Goal: Task Accomplishment & Management: Complete application form

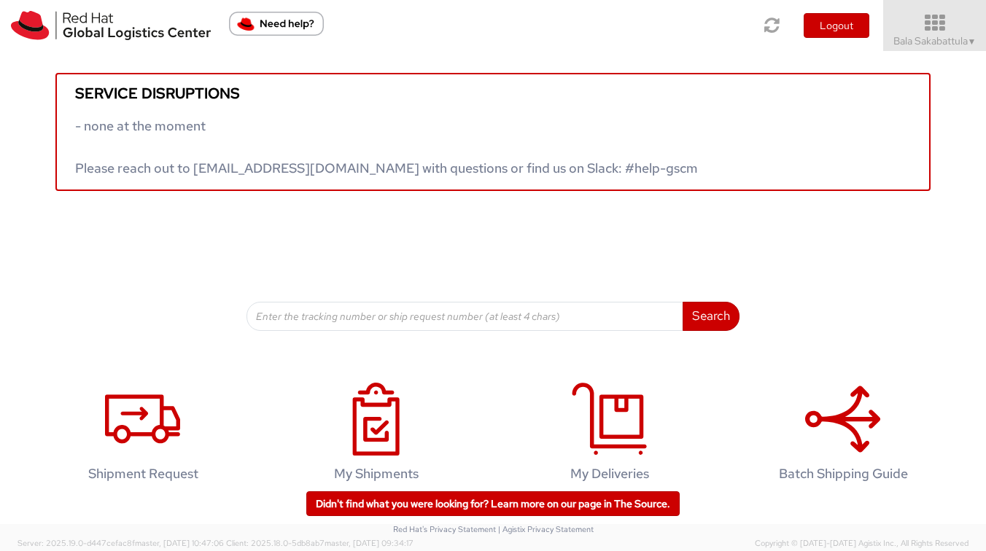
click at [969, 33] on icon at bounding box center [935, 23] width 118 height 20
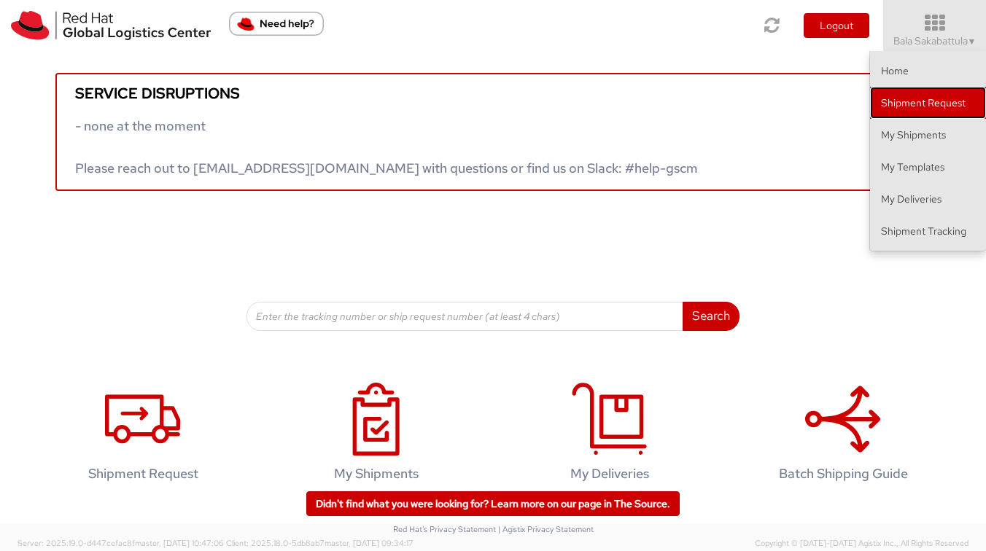
click at [950, 114] on link "Shipment Request" at bounding box center [928, 103] width 116 height 32
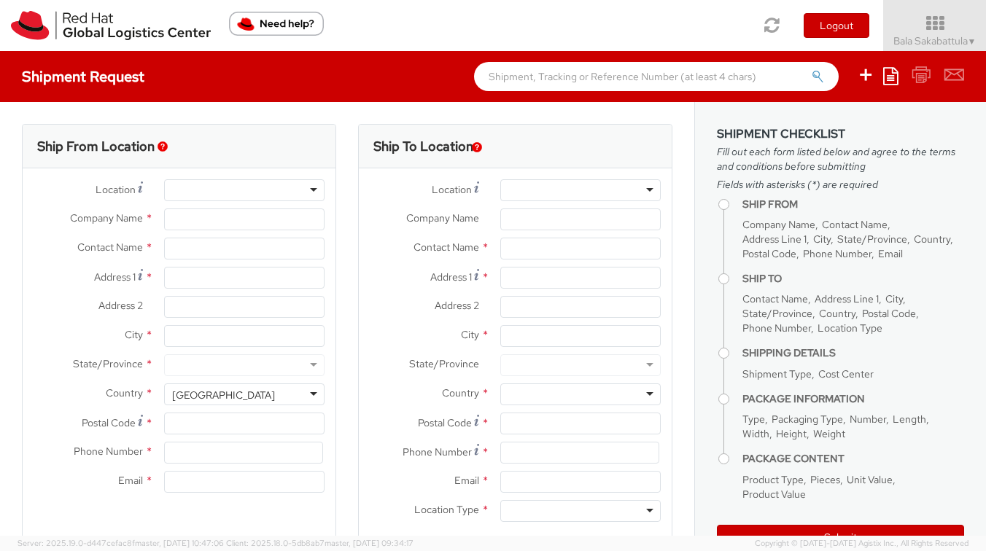
select select
select select "655"
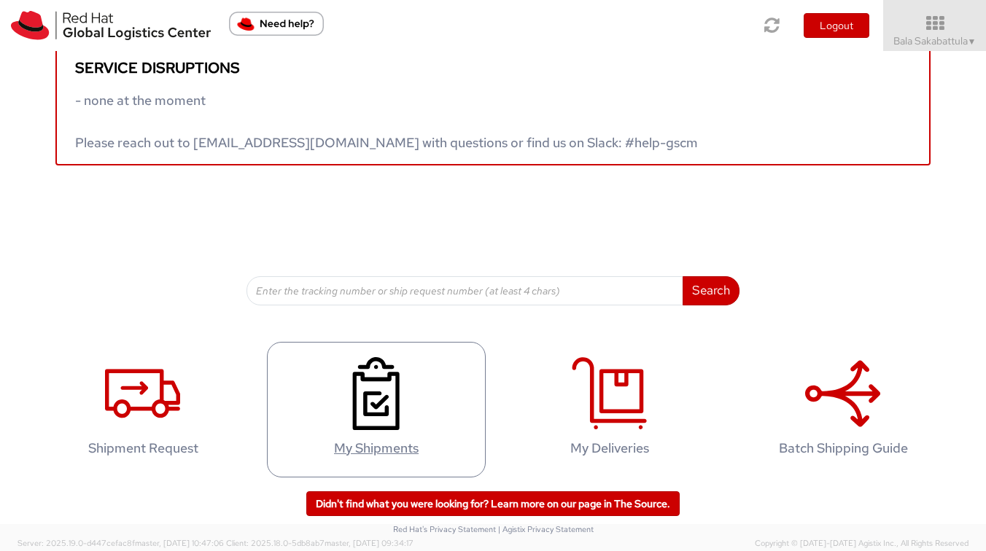
scroll to position [27, 0]
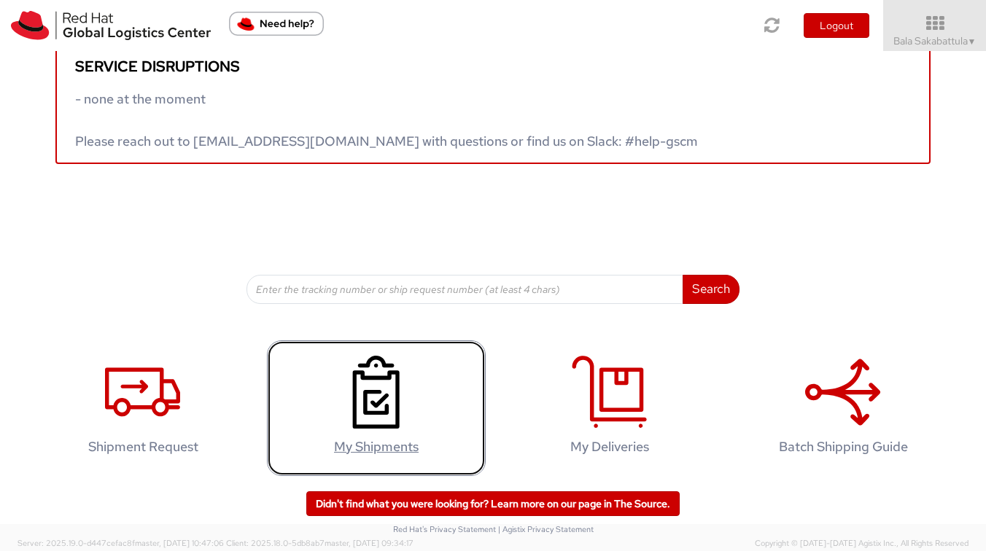
click at [402, 367] on icon at bounding box center [375, 392] width 75 height 73
